Goal: Navigation & Orientation: Find specific page/section

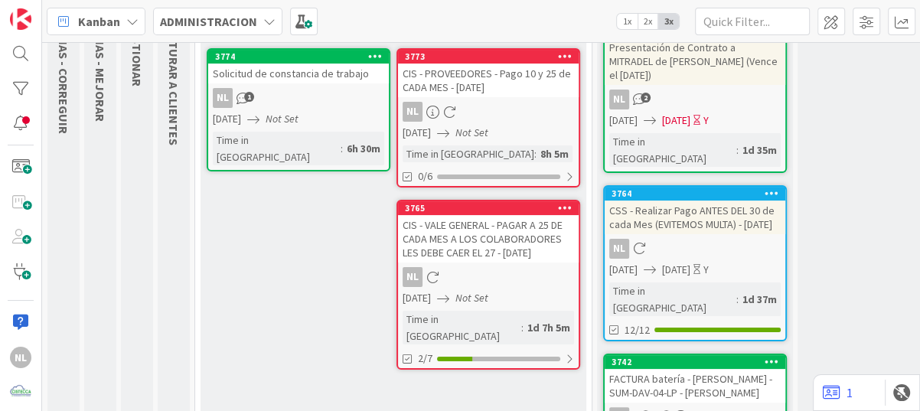
click at [496, 262] on link "3765 CIS - VALE GENERAL - PAGAR A 25 DE CADA MES A LOS COLABORADORES LES DEBE C…" at bounding box center [489, 285] width 184 height 170
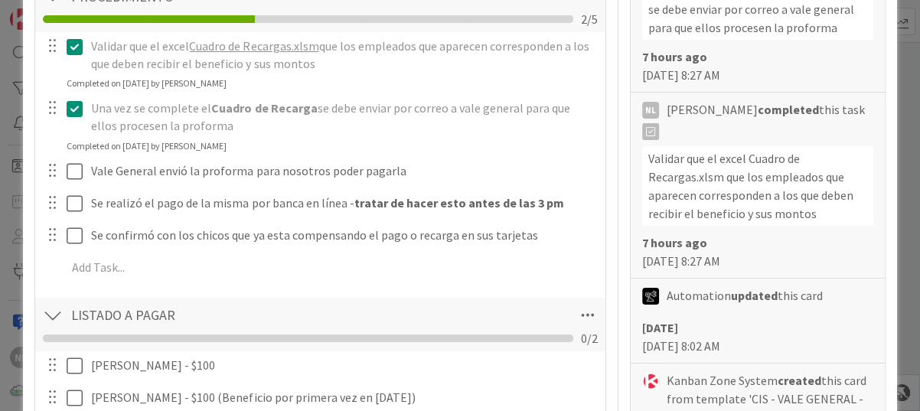
scroll to position [536, 0]
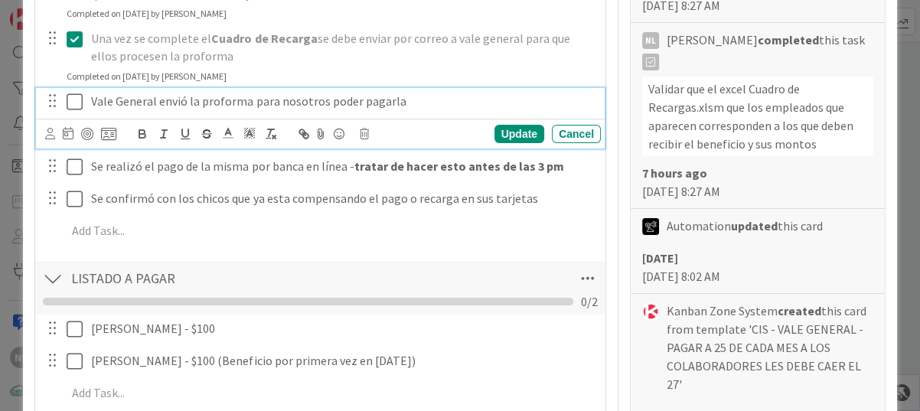
click at [69, 102] on icon at bounding box center [75, 102] width 16 height 18
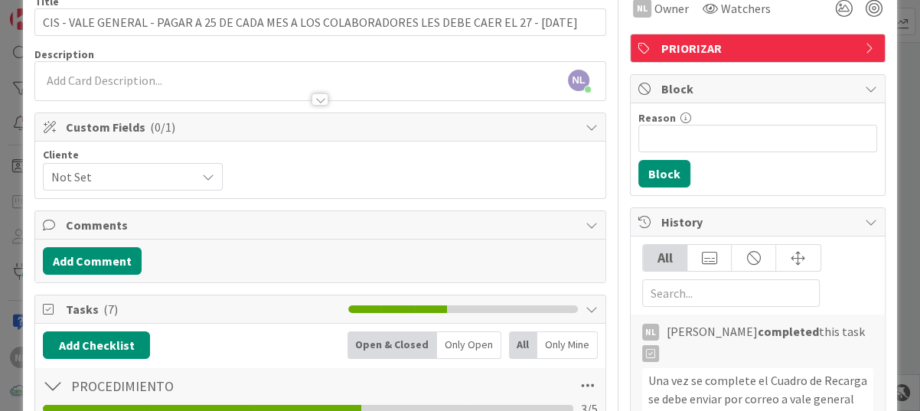
scroll to position [0, 0]
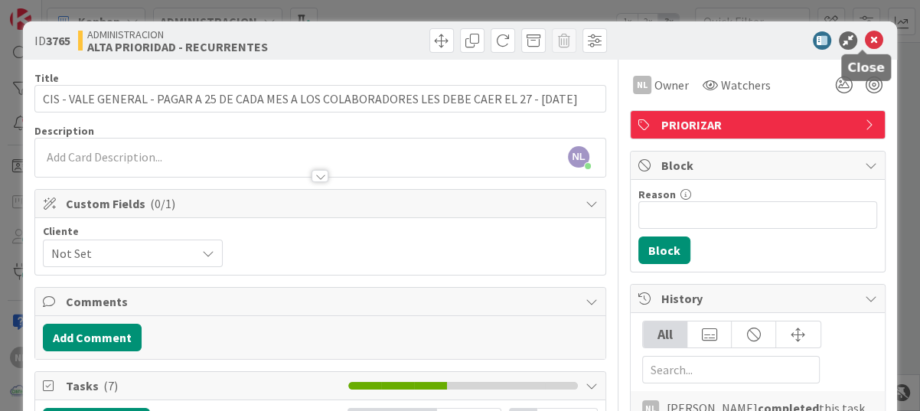
click at [865, 38] on icon at bounding box center [874, 40] width 18 height 18
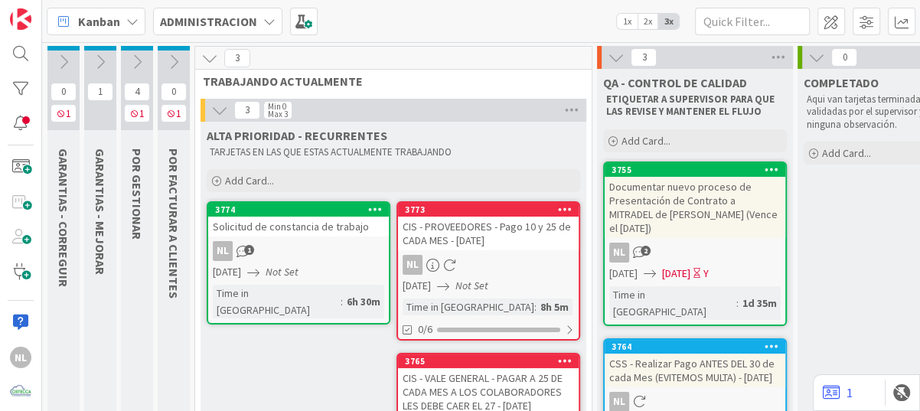
click at [101, 60] on icon at bounding box center [100, 62] width 17 height 17
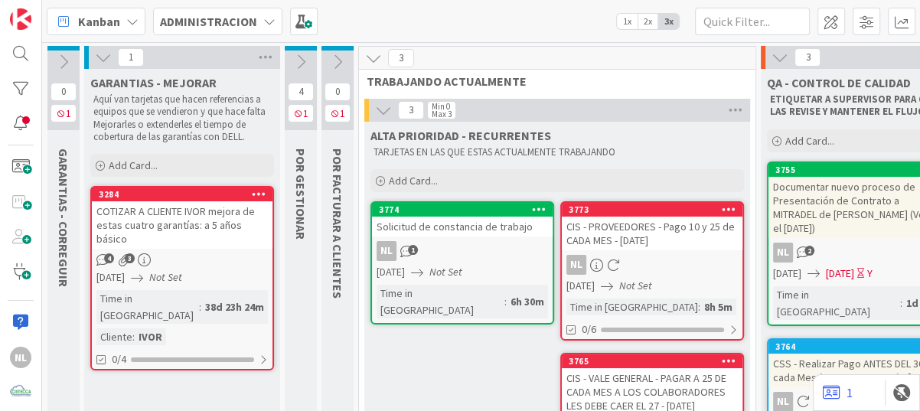
click at [204, 253] on div "4 3" at bounding box center [182, 259] width 181 height 13
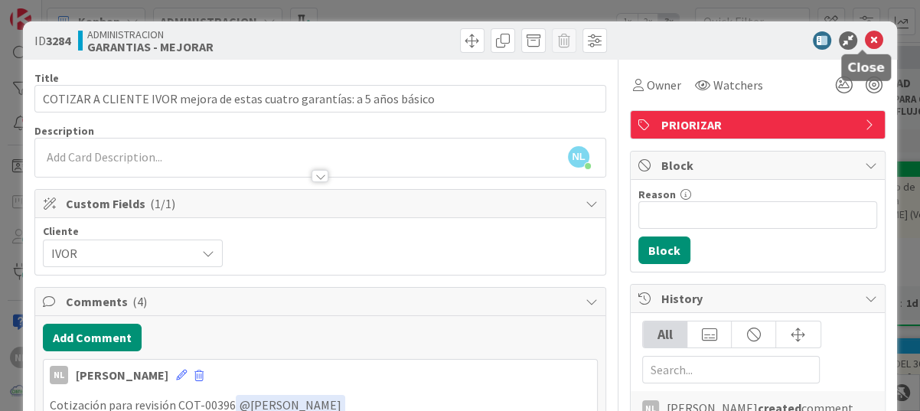
click at [865, 44] on icon at bounding box center [874, 40] width 18 height 18
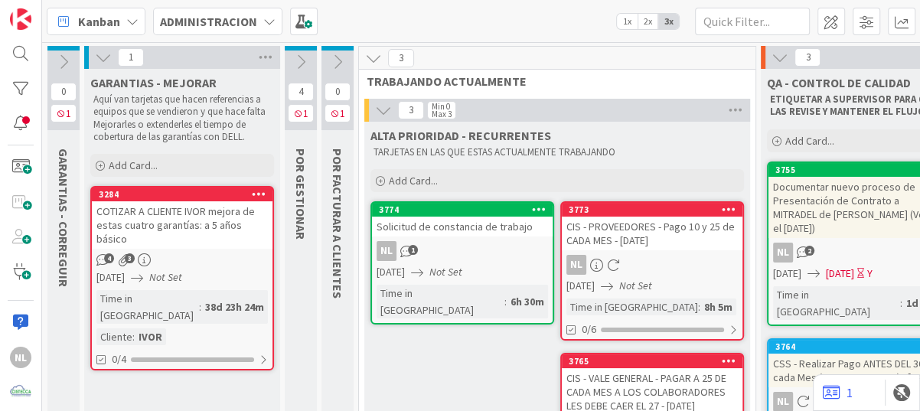
click at [109, 57] on icon at bounding box center [103, 57] width 17 height 17
